Goal: Transaction & Acquisition: Purchase product/service

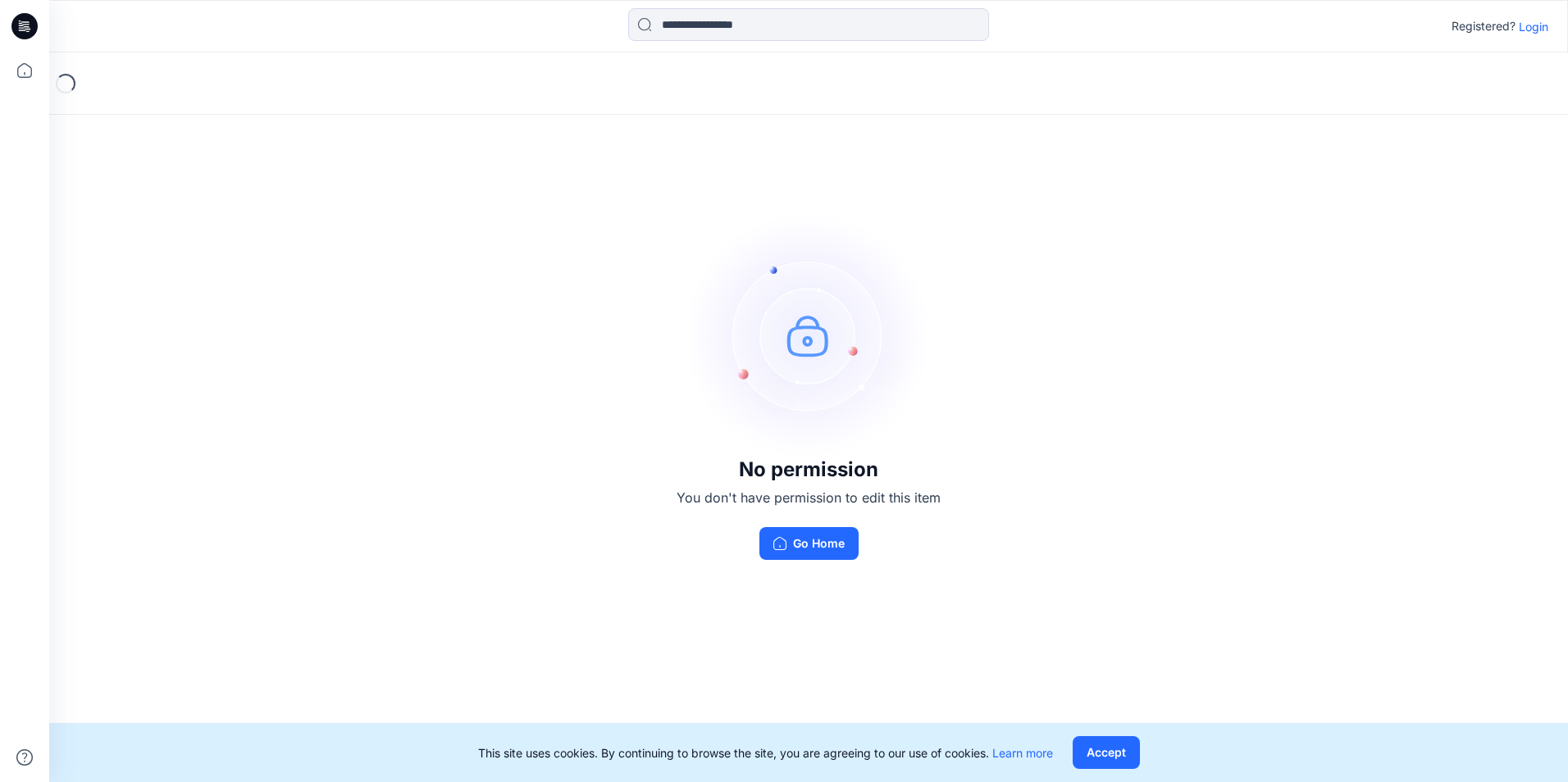
click at [1533, 30] on p "Login" at bounding box center [1534, 26] width 30 height 17
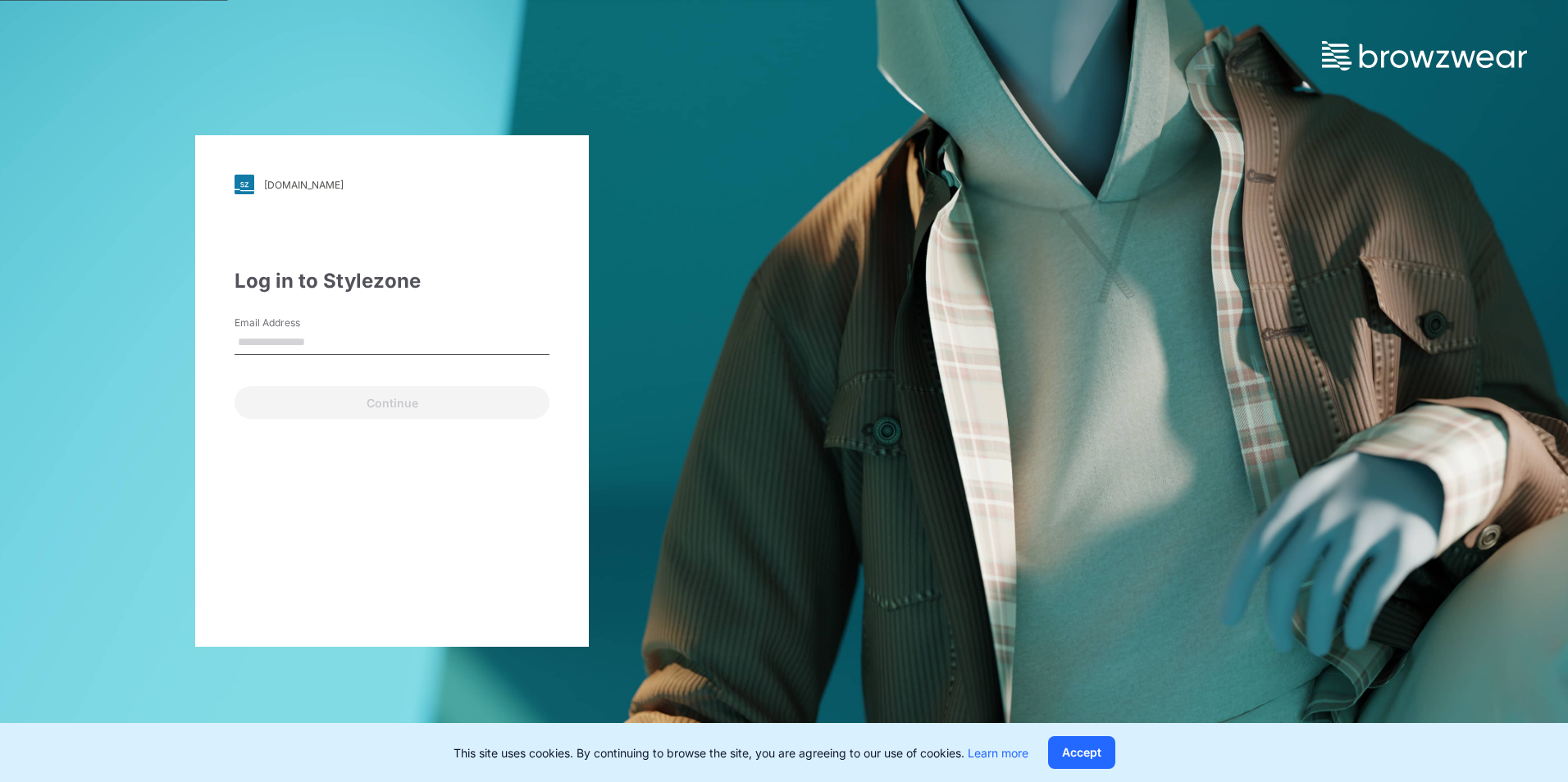
click at [298, 355] on div "Email Address" at bounding box center [392, 340] width 315 height 49
click at [301, 344] on input "Email Address" at bounding box center [392, 342] width 315 height 24
type input "**********"
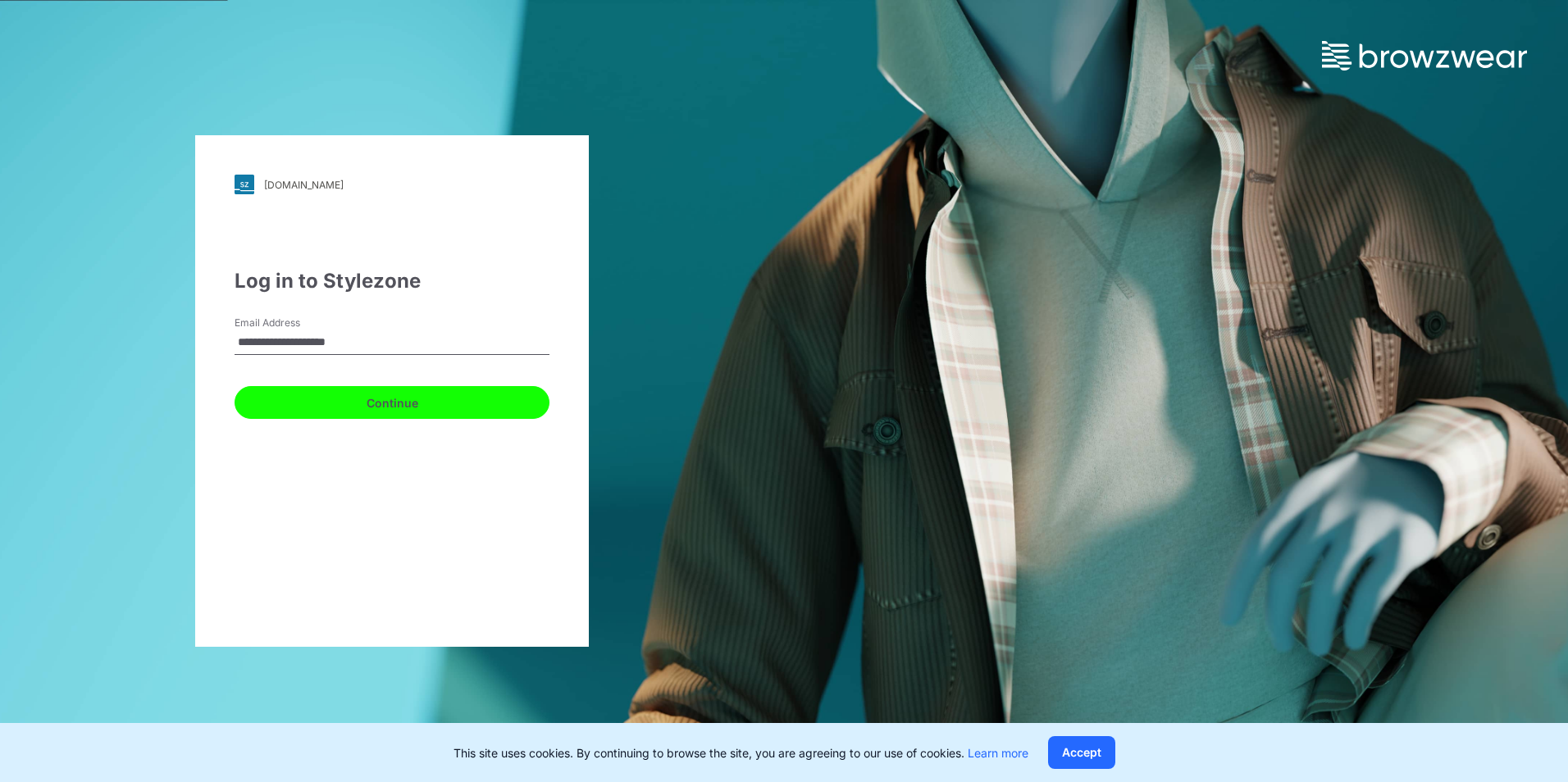
click at [368, 411] on button "Continue" at bounding box center [392, 403] width 315 height 33
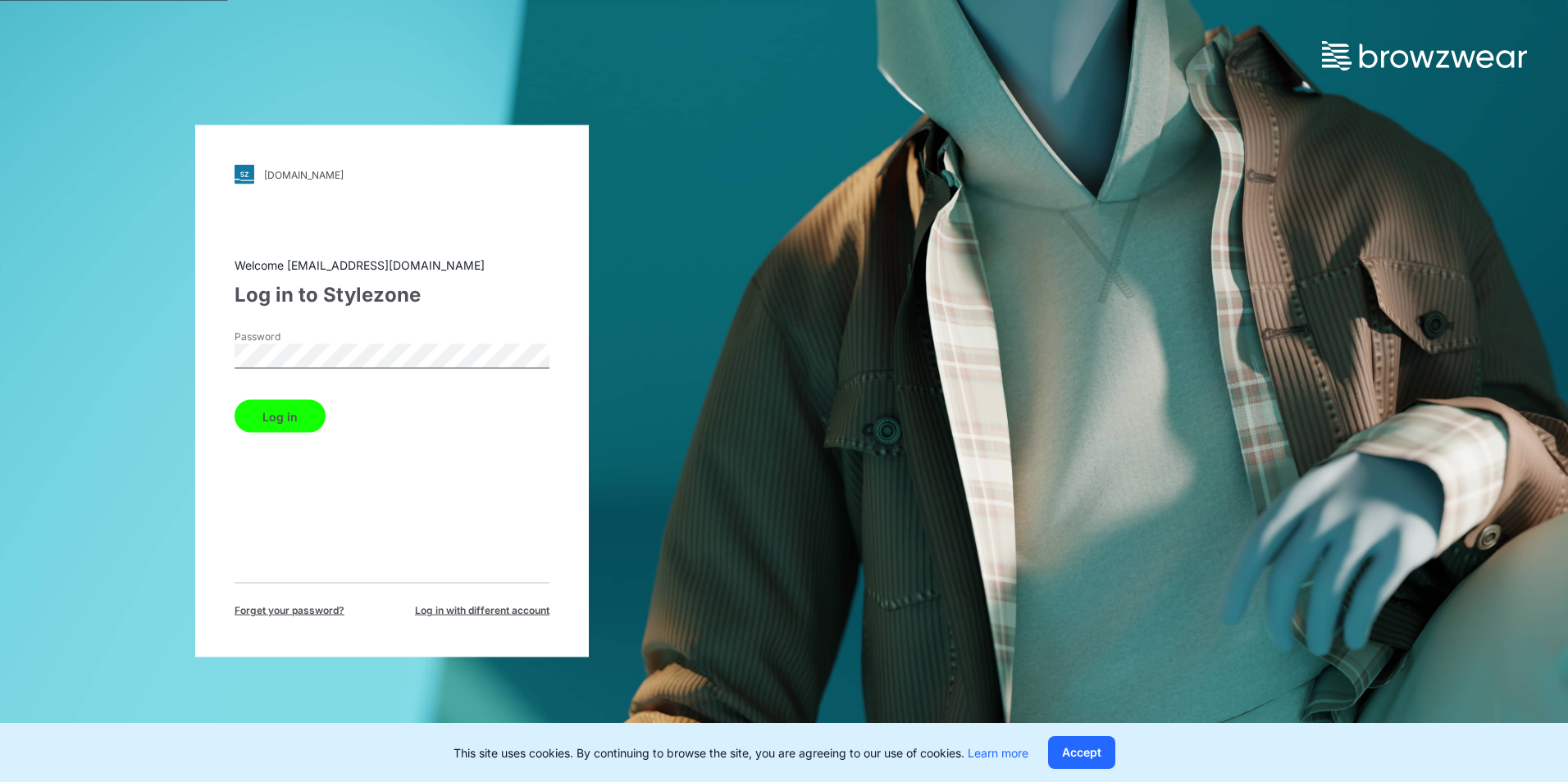
click at [303, 422] on button "Log in" at bounding box center [280, 416] width 91 height 33
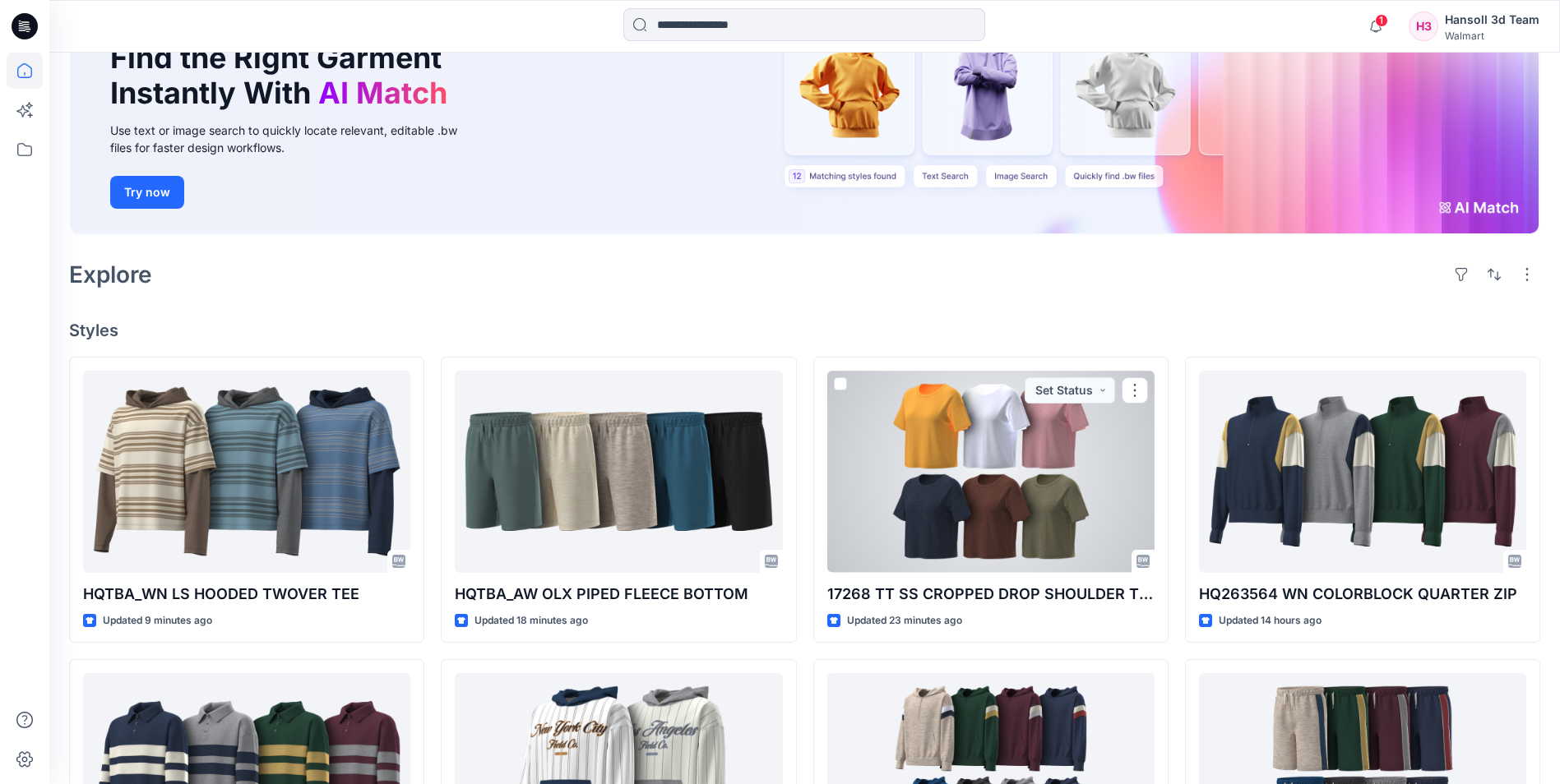
scroll to position [246, 0]
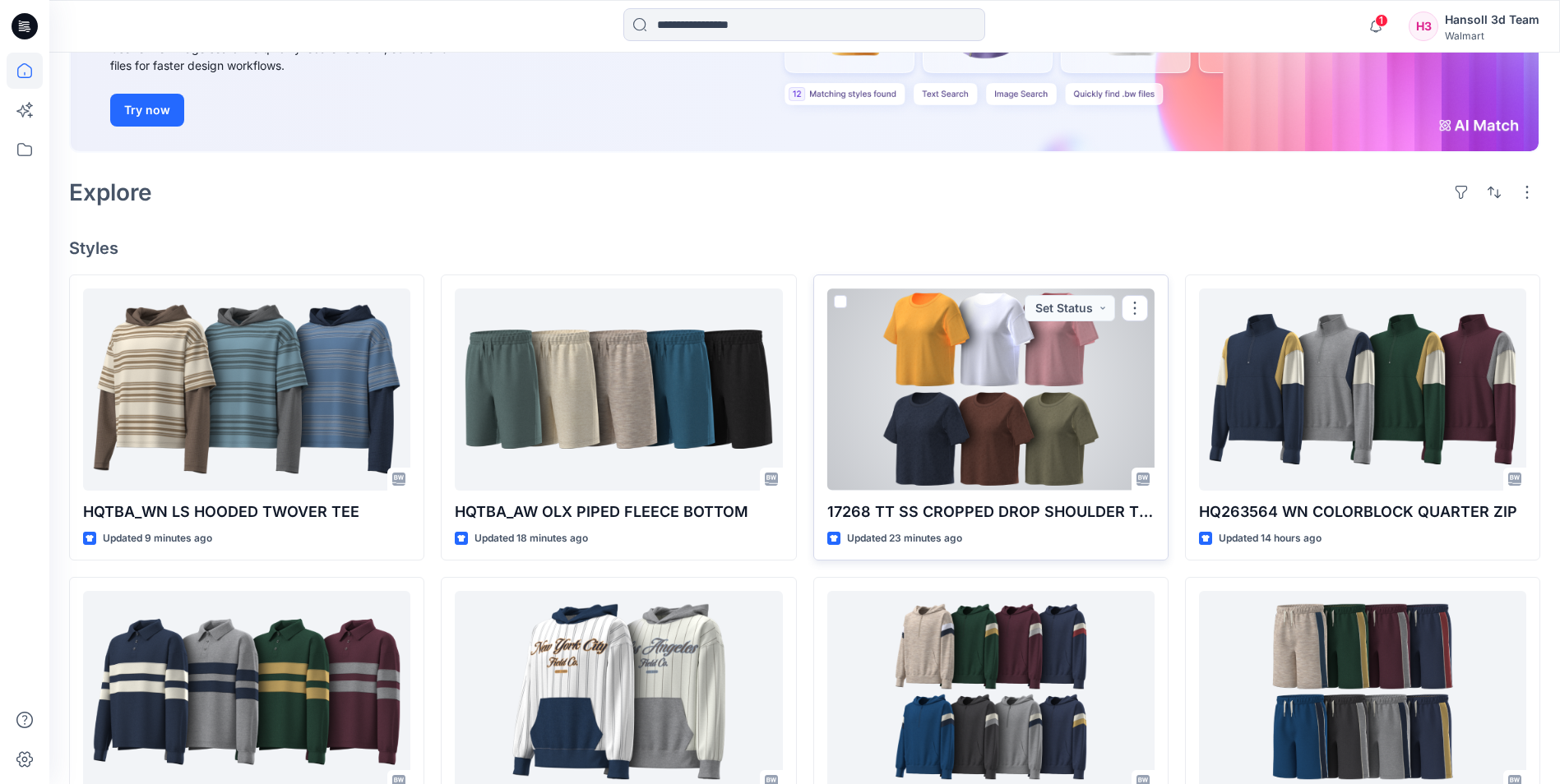
click at [1022, 516] on p "17268 TT SS CROPPED DROP SHOULDER TEE" at bounding box center [991, 511] width 327 height 23
click at [1031, 378] on div at bounding box center [991, 388] width 327 height 201
